Goal: Information Seeking & Learning: Understand process/instructions

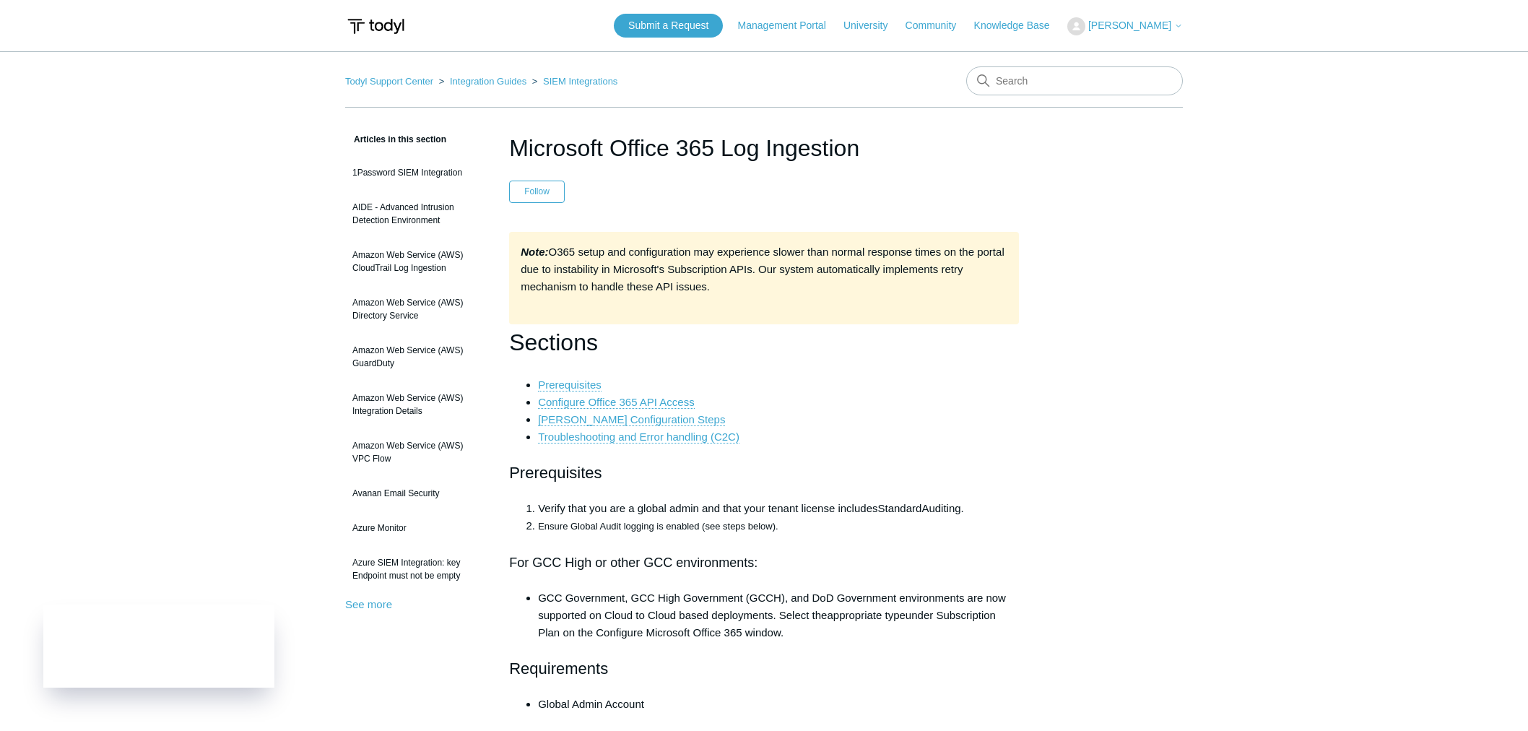
scroll to position [641, 0]
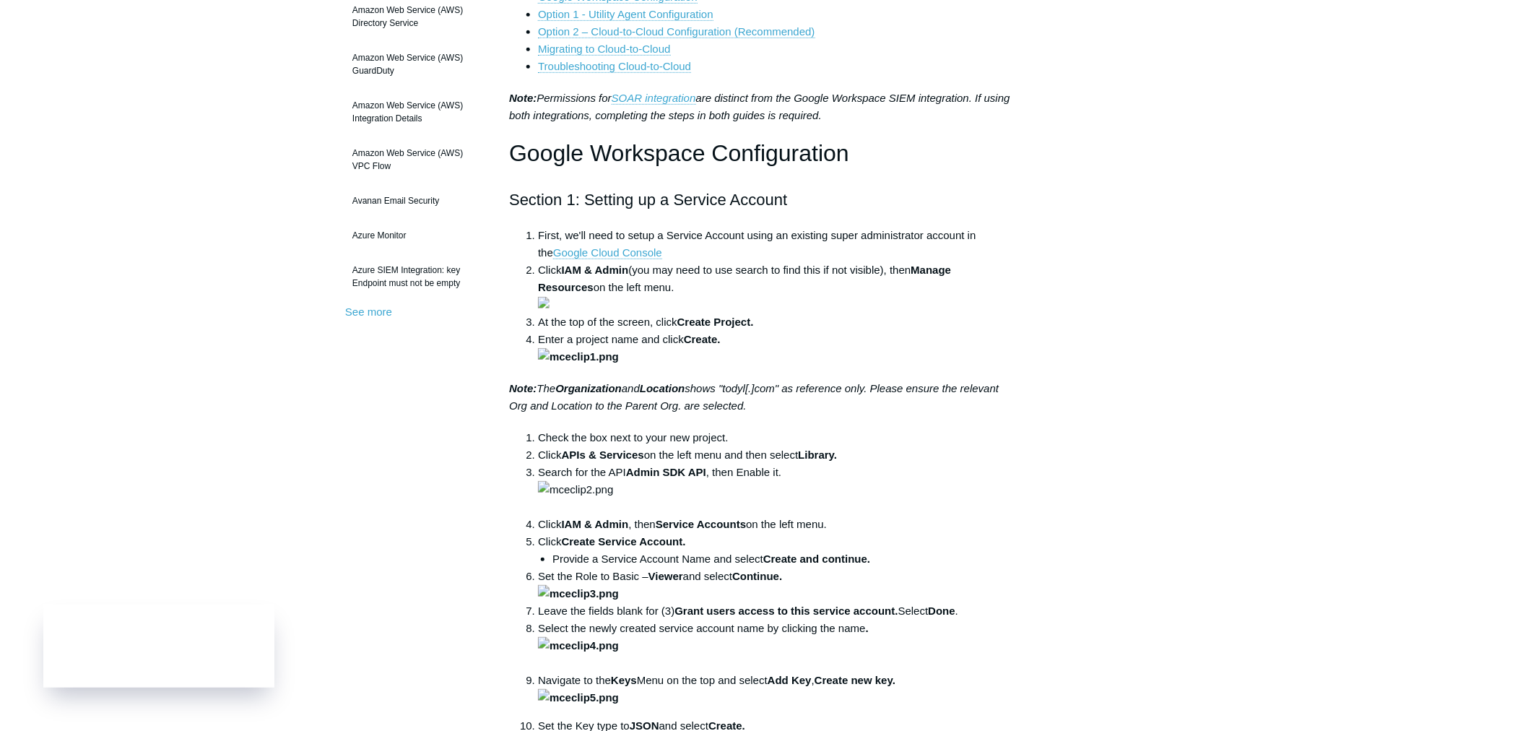
scroll to position [321, 0]
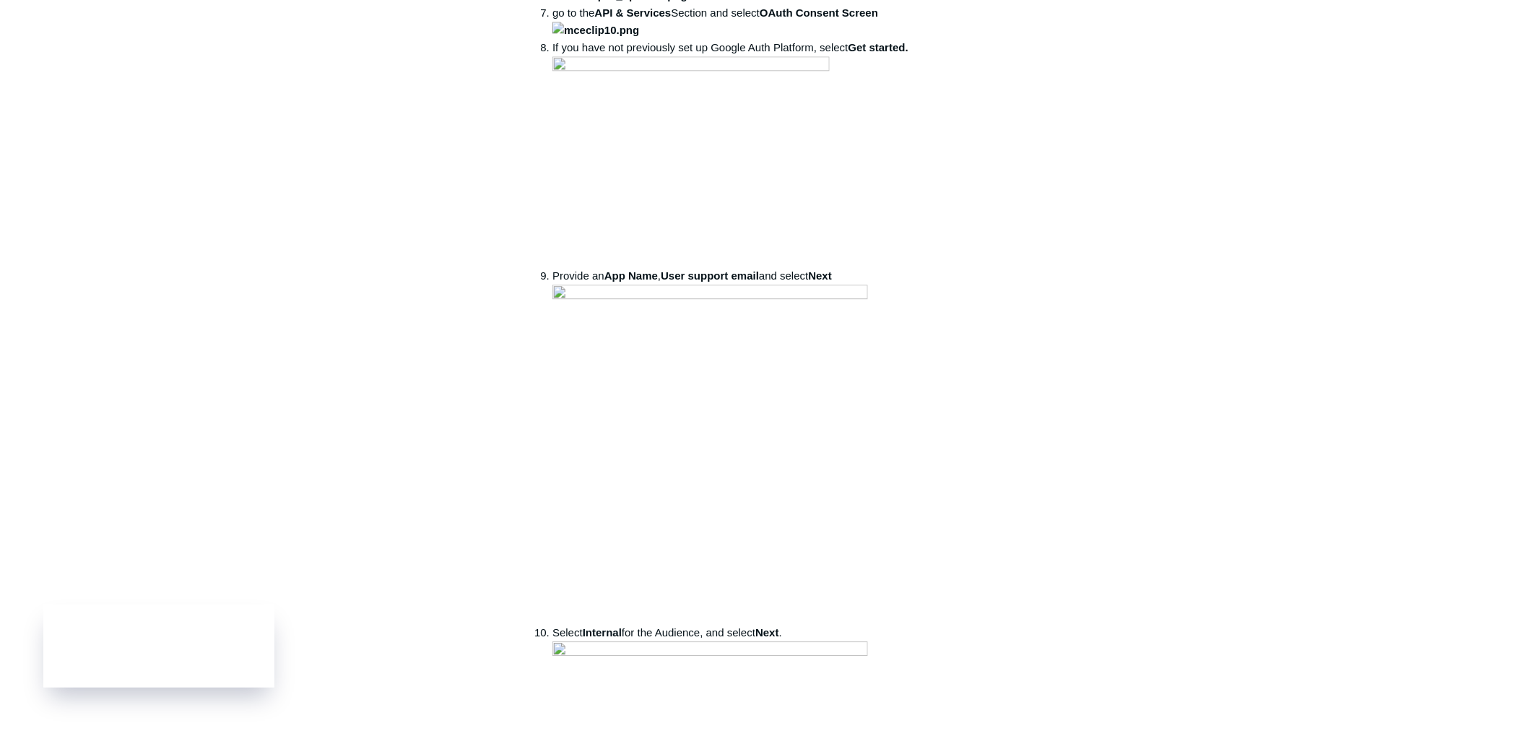
scroll to position [1524, 0]
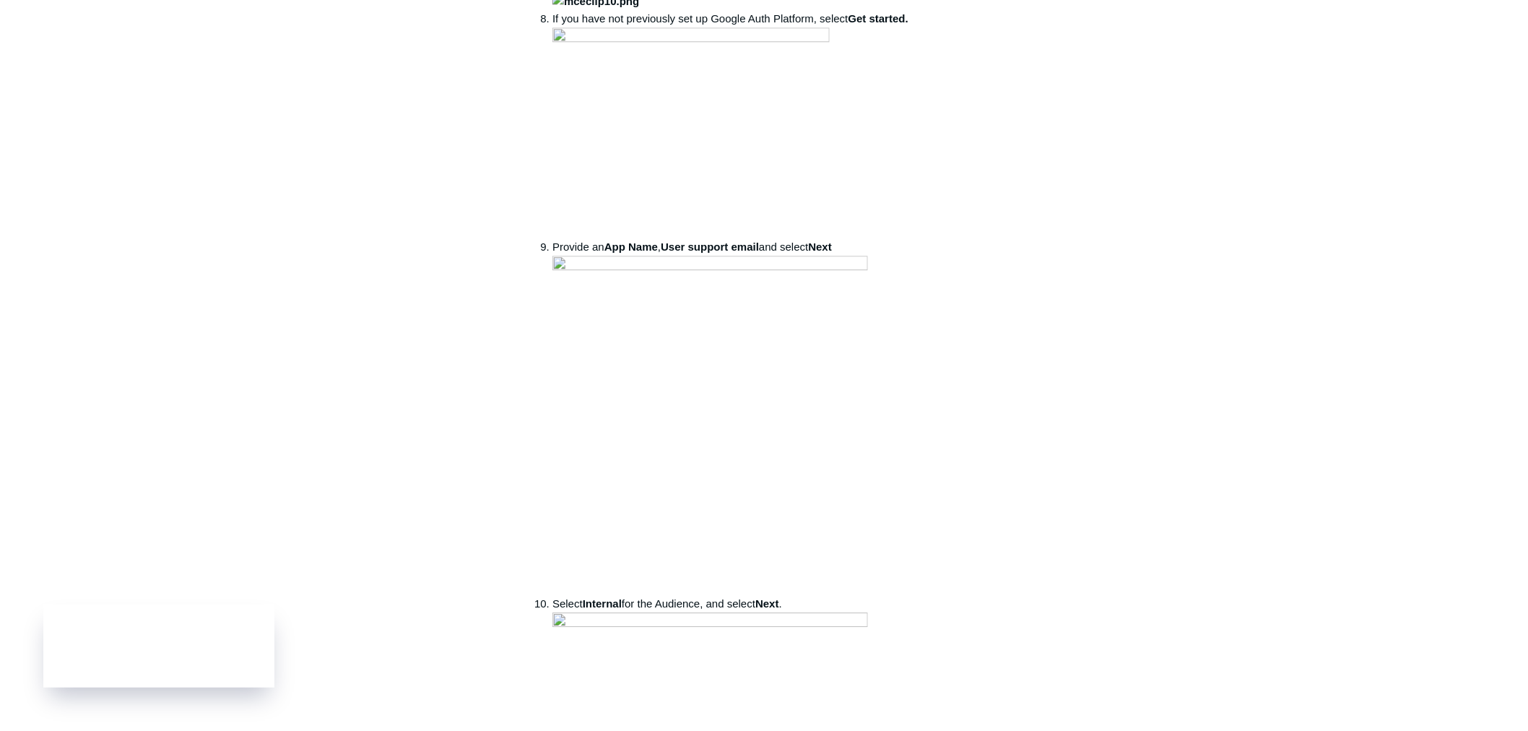
drag, startPoint x: 632, startPoint y: 287, endPoint x: 709, endPoint y: 292, distance: 77.5
copy strong "Admin SDK API"
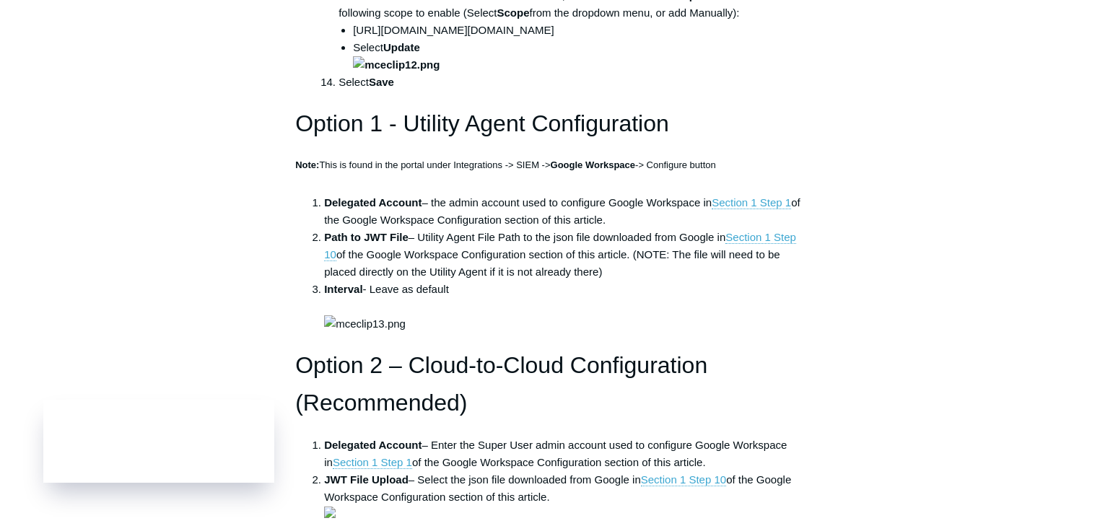
scroll to position [3287, 0]
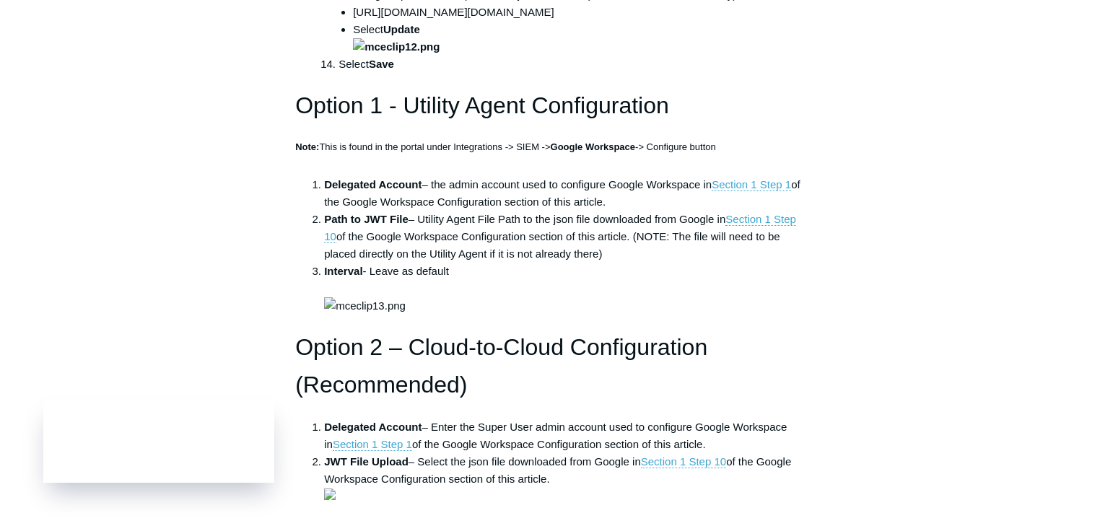
drag, startPoint x: 369, startPoint y: 328, endPoint x: 679, endPoint y: 328, distance: 309.7
copy li "[URL][DOMAIN_NAME][DOMAIN_NAME]"
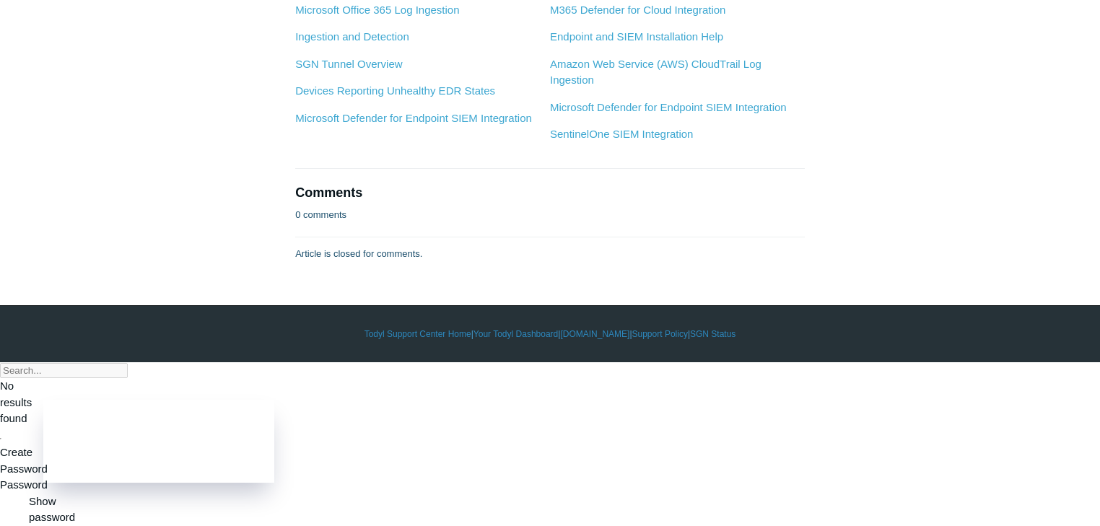
scroll to position [6059, 0]
drag, startPoint x: 657, startPoint y: 194, endPoint x: 354, endPoint y: 187, distance: 303.3
copy li "[URL][DOMAIN_NAME][DOMAIN_NAME]"
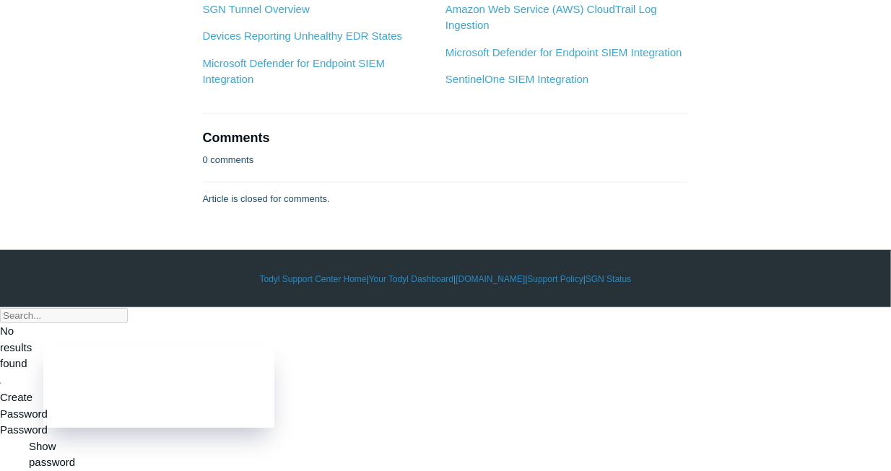
scroll to position [8254, 0]
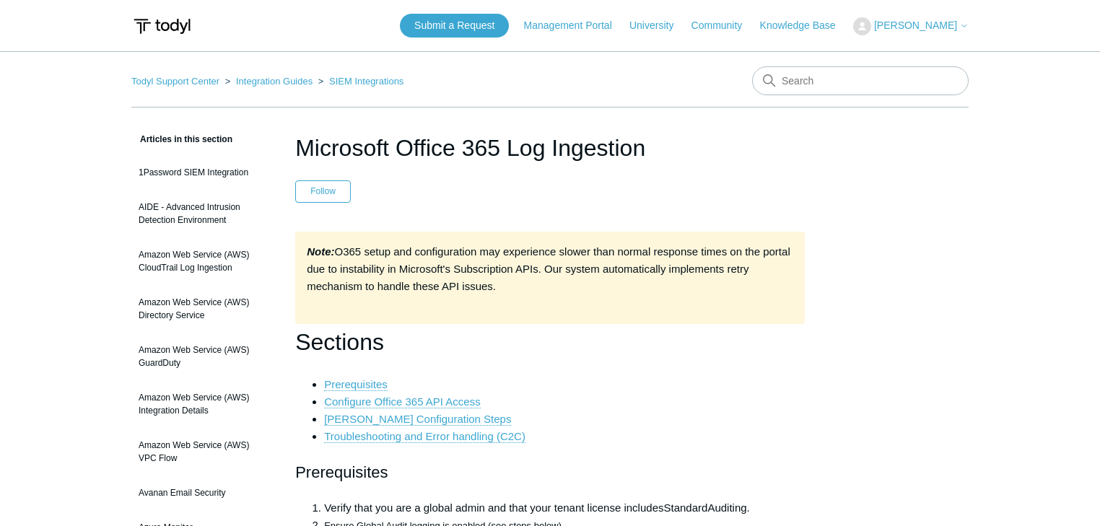
scroll to position [641, 0]
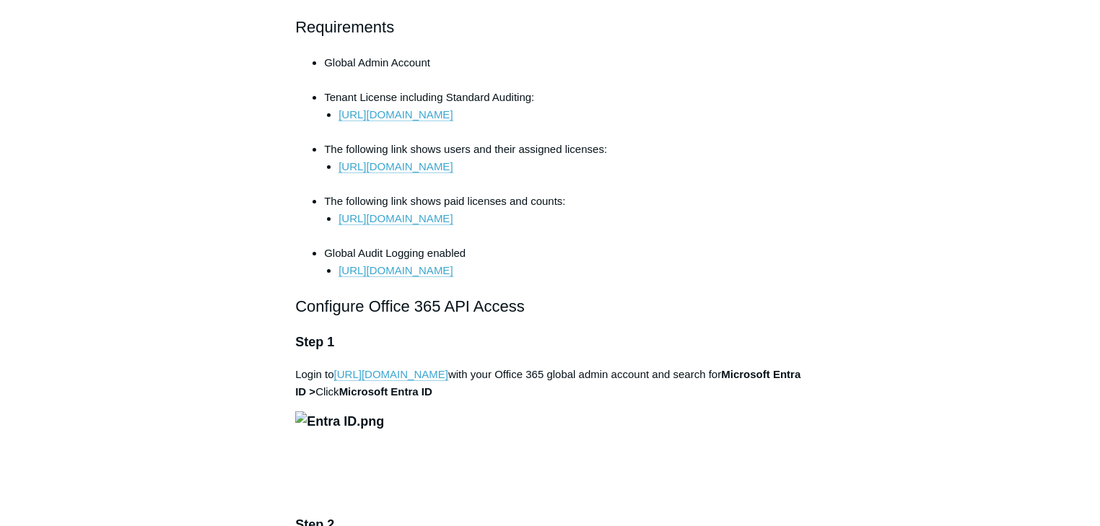
drag, startPoint x: 145, startPoint y: 107, endPoint x: 110, endPoint y: 73, distance: 48.5
